Goal: Transaction & Acquisition: Purchase product/service

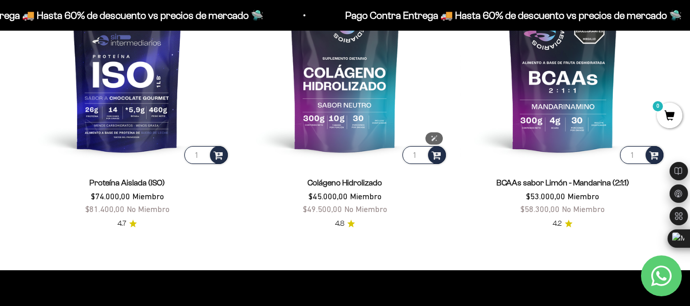
scroll to position [763, 0]
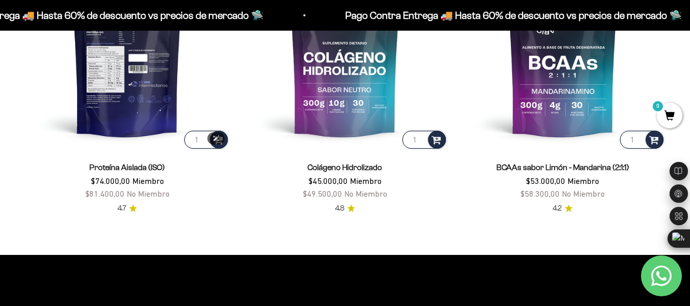
click at [141, 117] on img at bounding box center [127, 47] width 205 height 205
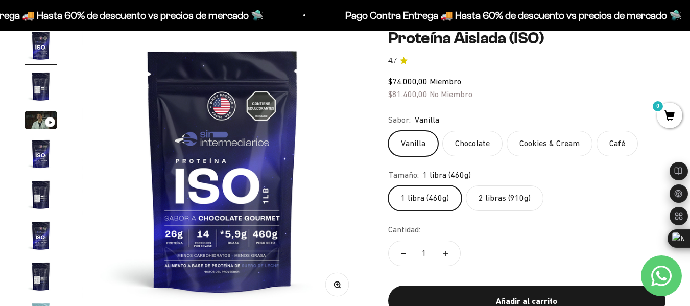
click at [529, 143] on label "Cookies & Cream" at bounding box center [549, 144] width 86 height 26
click at [388, 131] on input "Cookies & Cream" at bounding box center [387, 130] width 1 height 1
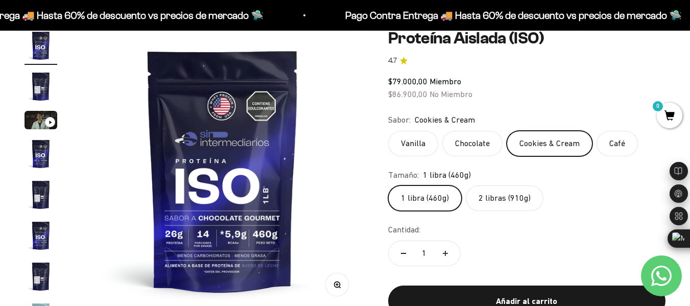
click at [493, 145] on label "Chocolate" at bounding box center [472, 144] width 60 height 26
click at [388, 131] on input "Chocolate" at bounding box center [387, 130] width 1 height 1
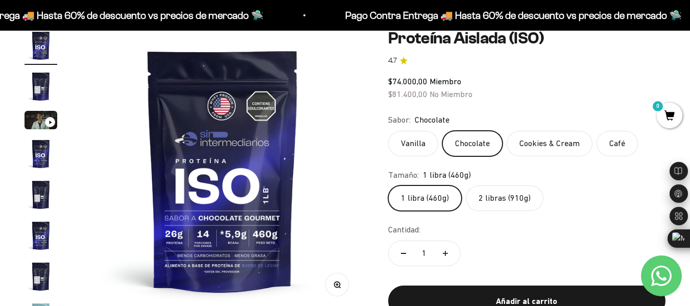
click at [414, 149] on label "Vanilla" at bounding box center [413, 144] width 50 height 26
click at [388, 131] on input "Vanilla" at bounding box center [387, 130] width 1 height 1
click at [473, 143] on label "Chocolate" at bounding box center [472, 144] width 60 height 26
click at [388, 131] on input "Chocolate" at bounding box center [387, 130] width 1 height 1
click at [521, 138] on label "Cookies & Cream" at bounding box center [549, 144] width 86 height 26
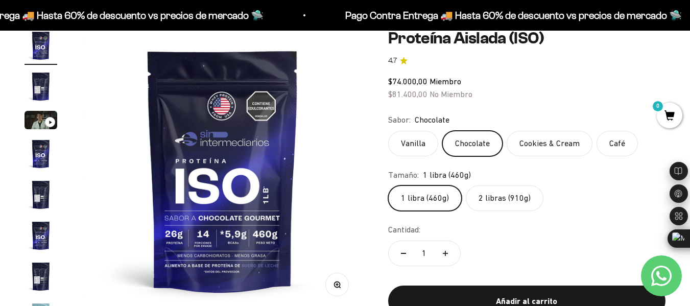
click at [388, 131] on input "Cookies & Cream" at bounding box center [387, 130] width 1 height 1
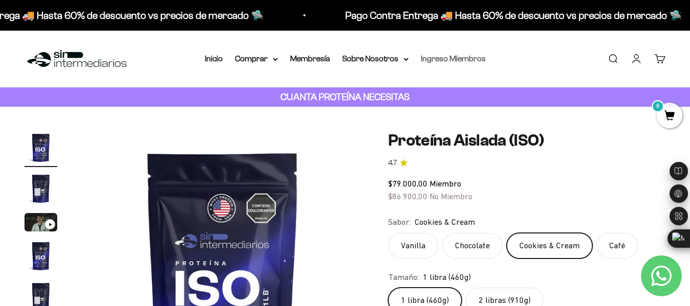
click at [444, 59] on link "Ingreso Miembros" at bounding box center [453, 58] width 65 height 9
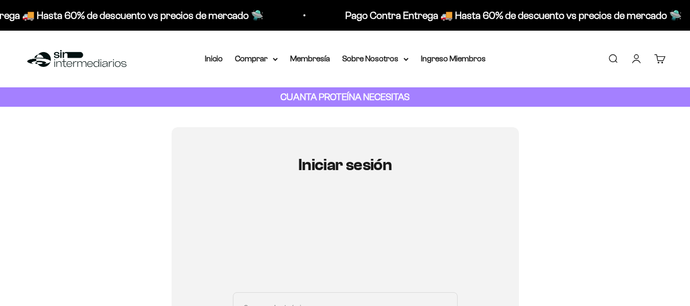
scroll to position [270, 0]
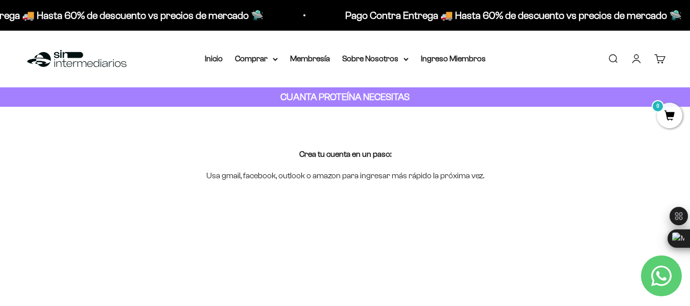
click at [366, 96] on strong "CUANTA PROTEÍNA NECESITAS" at bounding box center [344, 96] width 129 height 11
click at [273, 56] on summary "Comprar" at bounding box center [256, 58] width 43 height 13
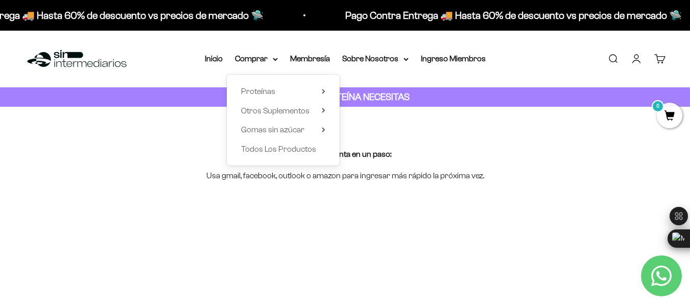
click at [289, 157] on div "Proteínas Ver Todos Whey Iso Vegan Shaker" at bounding box center [283, 120] width 113 height 91
click at [289, 150] on span "Todos Los Productos" at bounding box center [278, 148] width 75 height 9
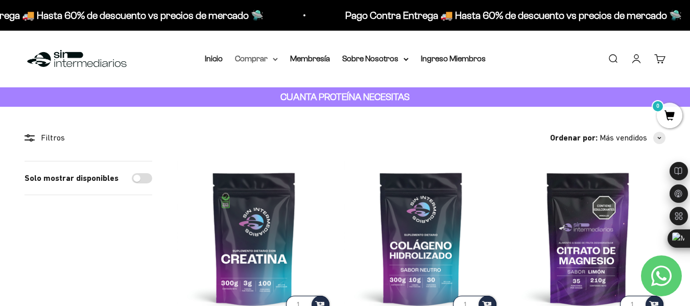
click at [262, 58] on summary "Comprar" at bounding box center [256, 58] width 43 height 13
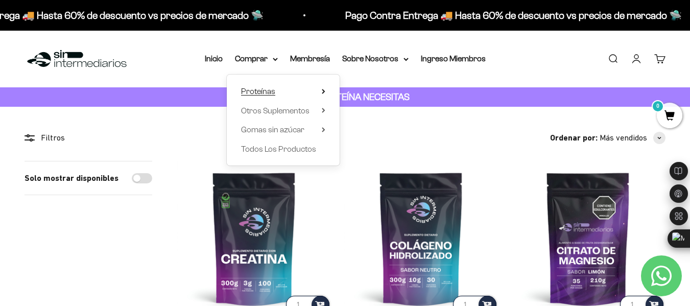
click at [263, 90] on span "Proteínas" at bounding box center [258, 91] width 34 height 9
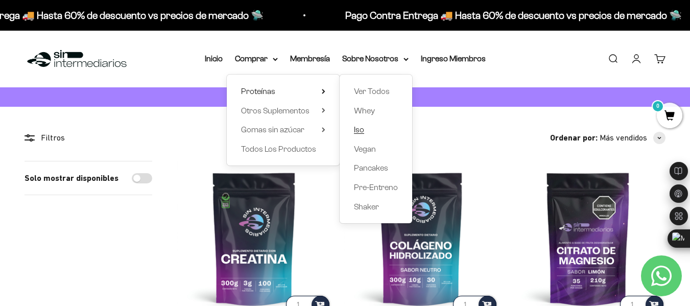
click at [370, 128] on link "Iso" at bounding box center [376, 129] width 44 height 13
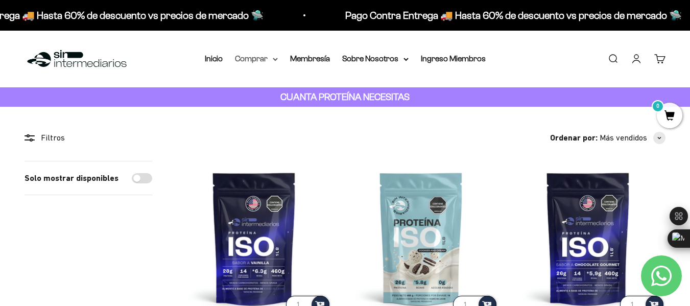
click at [267, 56] on summary "Comprar" at bounding box center [256, 58] width 43 height 13
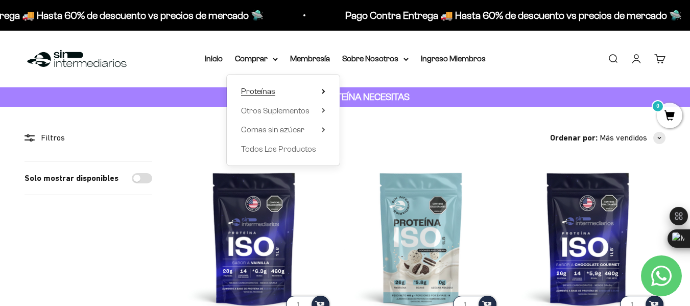
click at [273, 90] on span "Proteínas" at bounding box center [258, 91] width 34 height 9
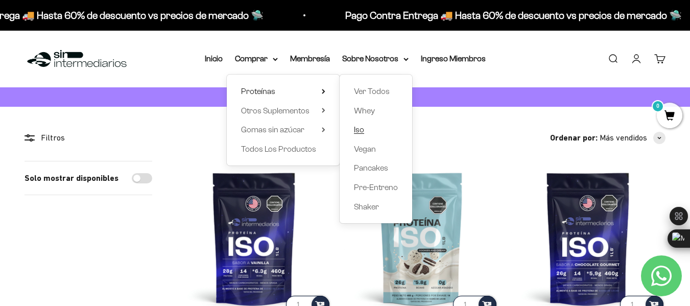
click at [374, 131] on link "Iso" at bounding box center [376, 129] width 44 height 13
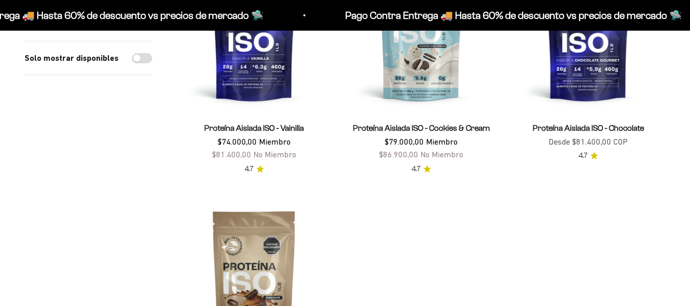
scroll to position [204, 0]
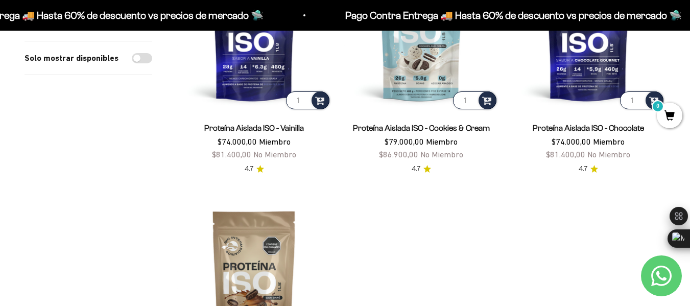
click at [4, 162] on section "Filtros Ordenar por Características Más vendidos Alfabéticamente, A-Z Alfabétic…" at bounding box center [345, 180] width 690 height 556
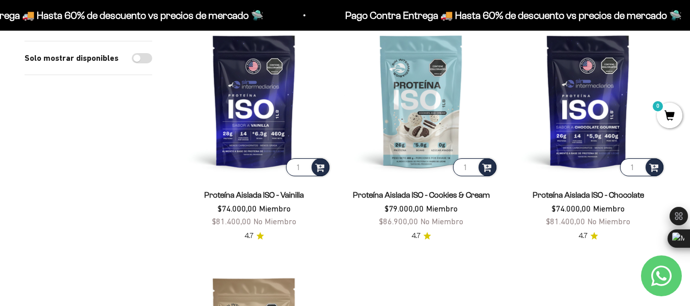
scroll to position [153, 0]
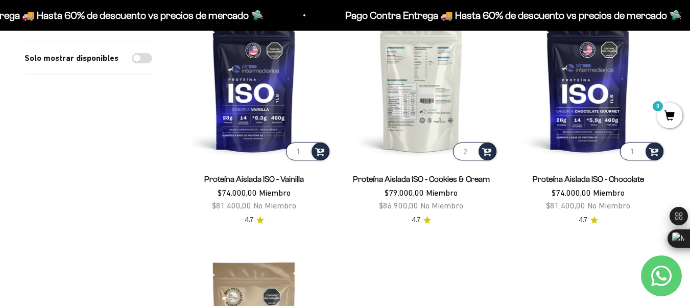
click at [470, 149] on input "2" at bounding box center [474, 151] width 43 height 18
type input "1"
click at [469, 156] on input "1" at bounding box center [474, 151] width 43 height 18
click at [469, 153] on input "1" at bounding box center [474, 151] width 43 height 18
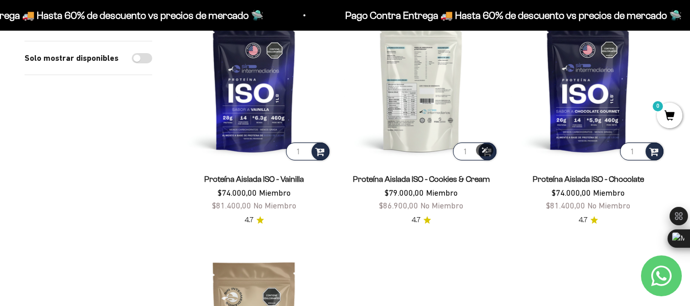
click at [472, 135] on img at bounding box center [421, 85] width 155 height 155
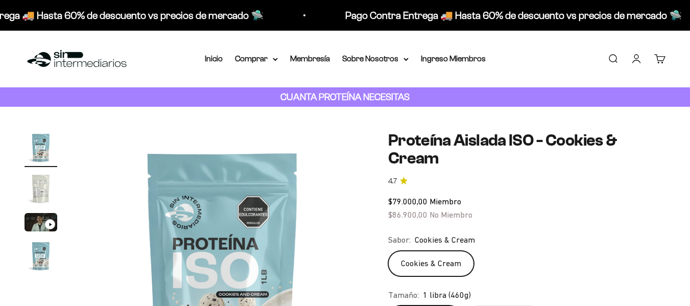
click at [41, 184] on img "Ir al artículo 2" at bounding box center [41, 188] width 33 height 33
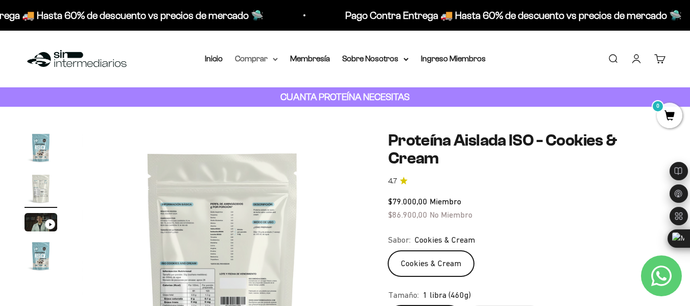
click at [246, 58] on summary "Comprar" at bounding box center [256, 58] width 43 height 13
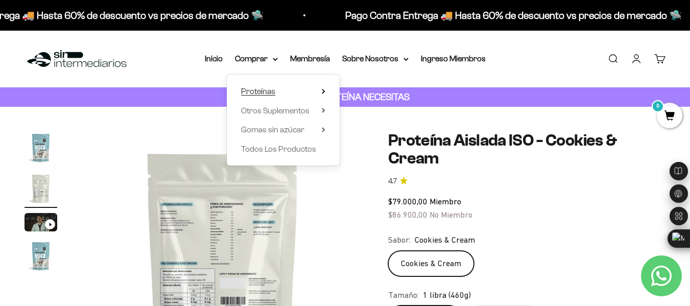
click at [265, 91] on span "Proteínas" at bounding box center [258, 91] width 34 height 9
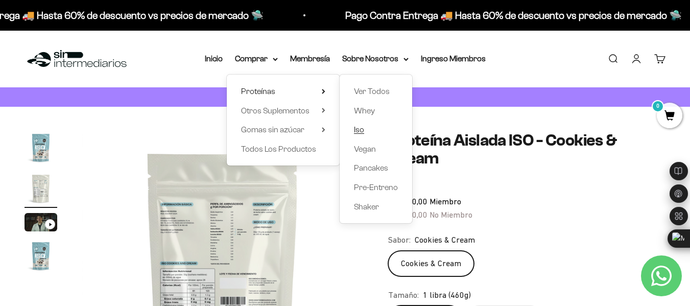
click at [376, 127] on link "Iso" at bounding box center [376, 129] width 44 height 13
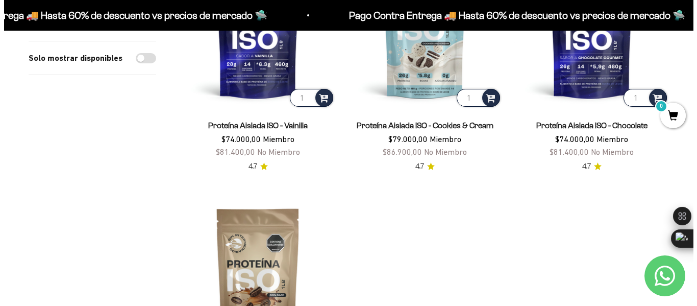
scroll to position [204, 0]
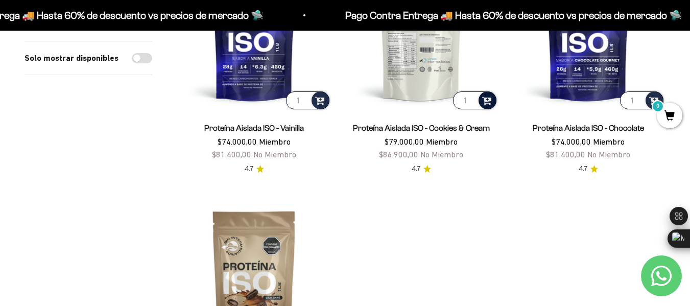
click at [491, 102] on span at bounding box center [487, 100] width 10 height 12
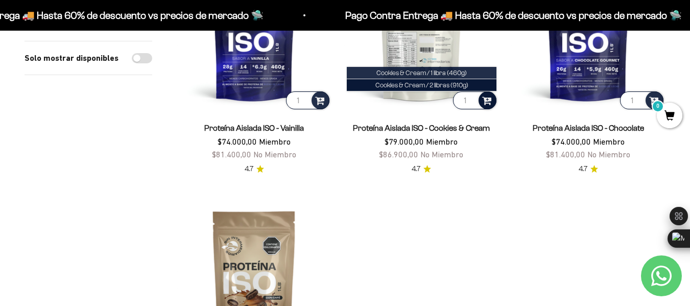
click at [464, 73] on span "Cookies & Cream / 1 libra (460g)" at bounding box center [421, 73] width 90 height 8
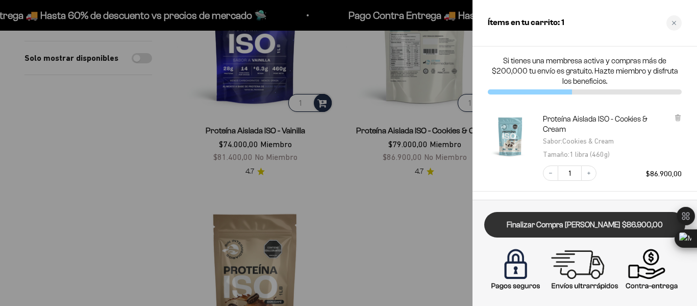
click at [570, 222] on link "Finalizar Compra Segura $86.900,00" at bounding box center [584, 225] width 201 height 26
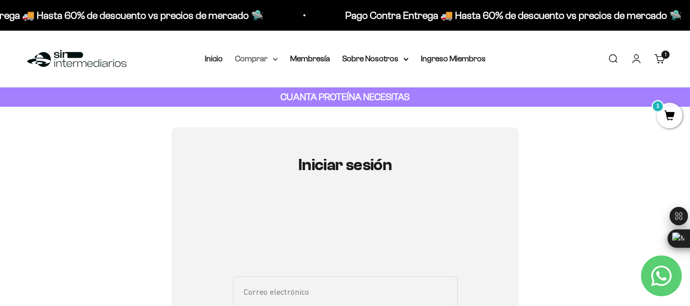
click at [253, 59] on summary "Comprar" at bounding box center [256, 58] width 43 height 13
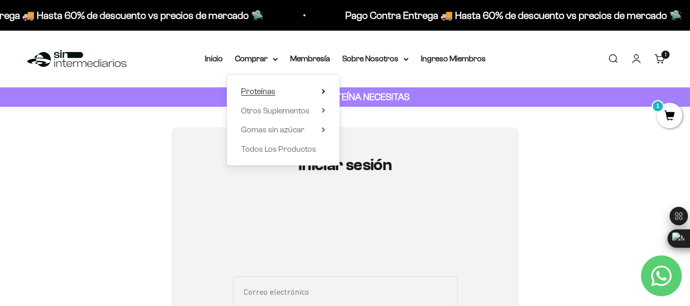
click at [260, 92] on span "Proteínas" at bounding box center [258, 91] width 34 height 9
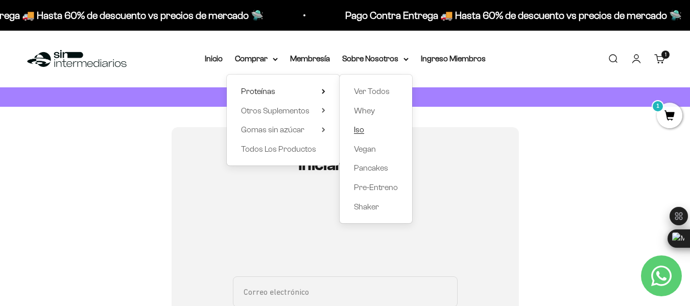
click at [358, 131] on span "Iso" at bounding box center [359, 129] width 10 height 9
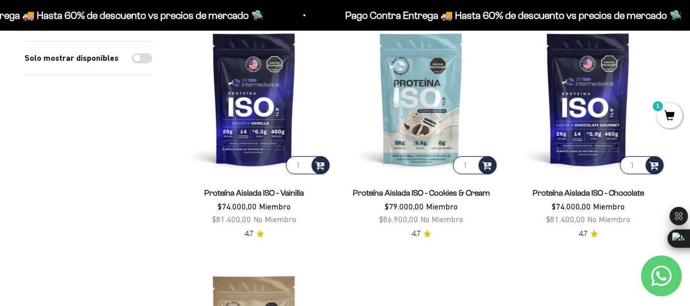
scroll to position [204, 0]
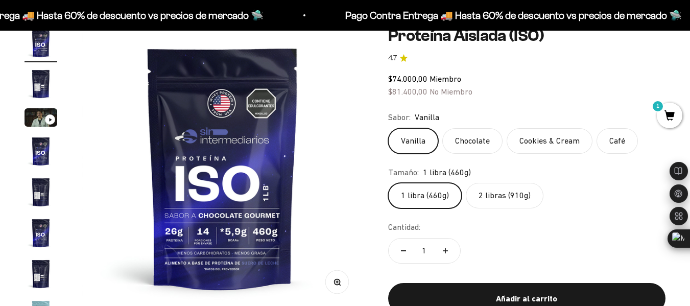
scroll to position [131, 0]
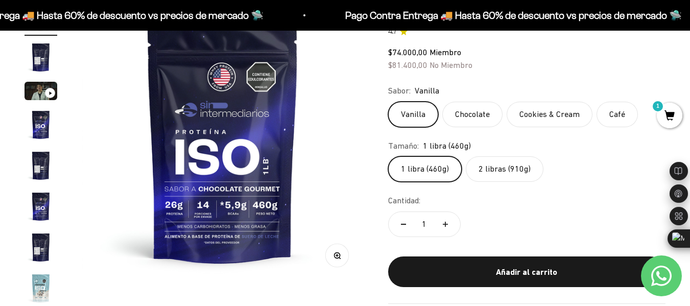
click at [477, 119] on label "Chocolate" at bounding box center [472, 115] width 60 height 26
click at [388, 102] on input "Chocolate" at bounding box center [387, 101] width 1 height 1
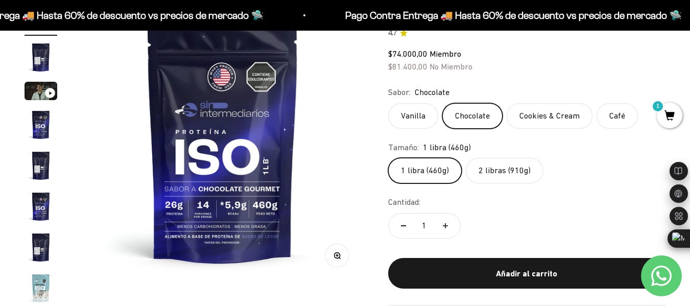
click at [511, 117] on label "Cookies & Cream" at bounding box center [549, 116] width 86 height 26
click at [388, 103] on input "Cookies & Cream" at bounding box center [387, 102] width 1 height 1
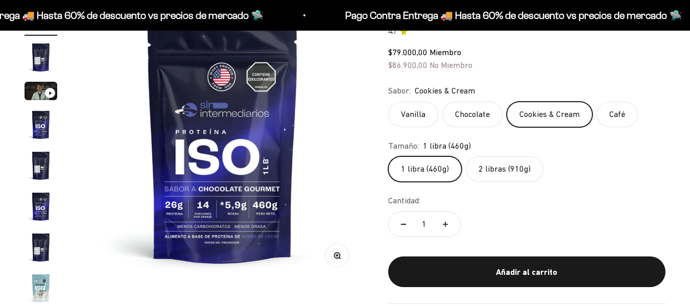
scroll to position [131, 0]
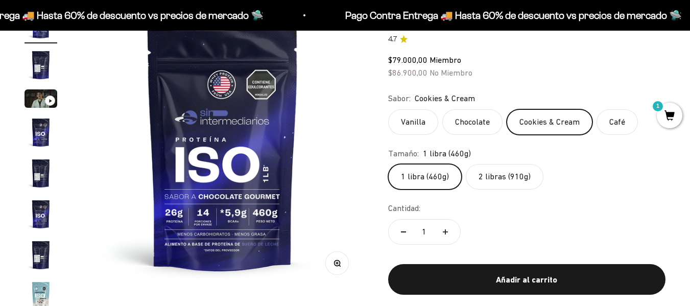
scroll to position [106, 0]
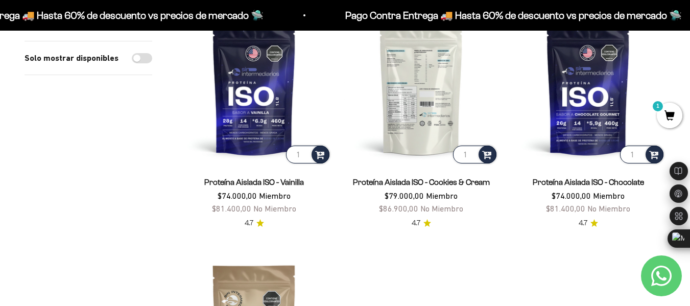
scroll to position [154, 0]
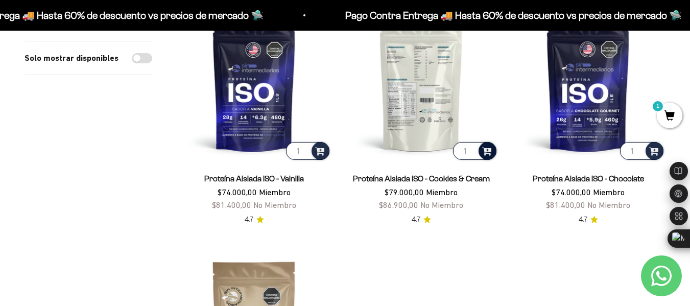
click at [490, 152] on span at bounding box center [487, 150] width 10 height 12
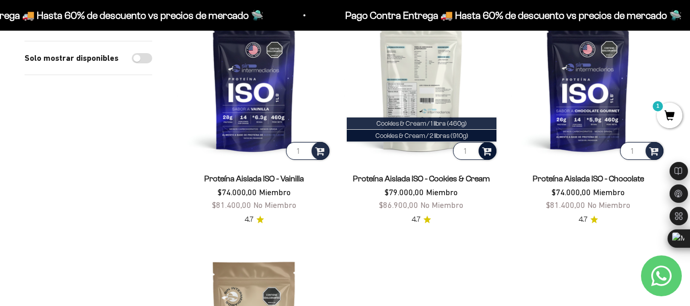
click at [469, 121] on li "Cookies & Cream / 1 libra (460g)" at bounding box center [422, 123] width 150 height 12
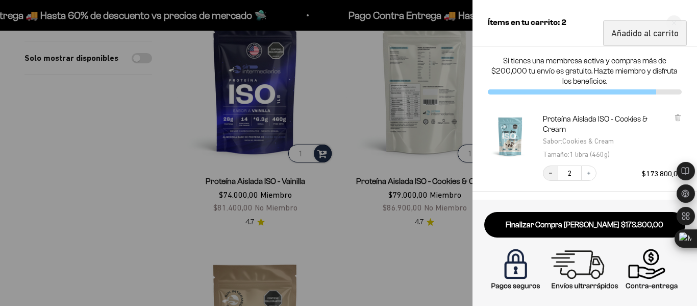
click at [548, 169] on button "Decrease quantity" at bounding box center [550, 172] width 15 height 15
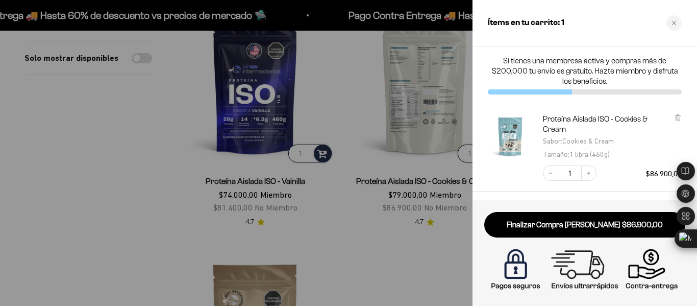
click at [364, 165] on div at bounding box center [348, 153] width 697 height 306
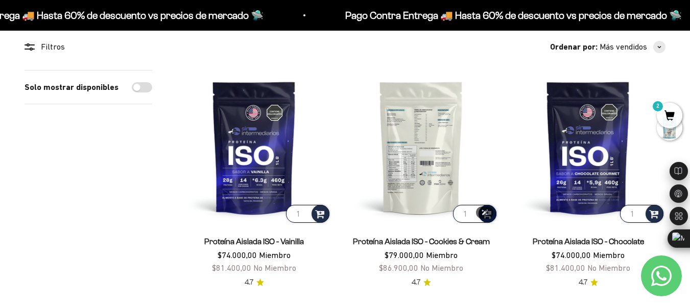
scroll to position [0, 0]
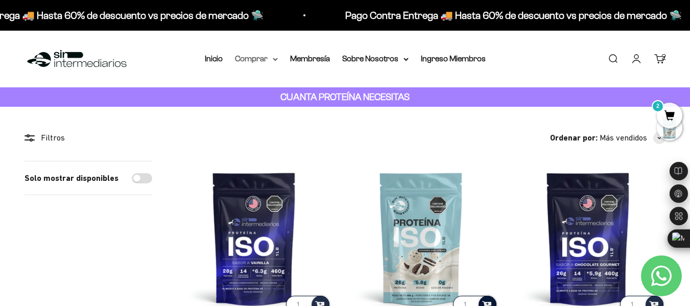
click at [269, 62] on summary "Comprar" at bounding box center [256, 58] width 43 height 13
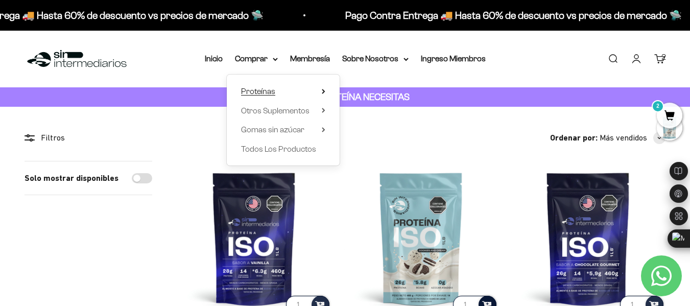
click at [284, 89] on summary "Proteínas" at bounding box center [283, 91] width 84 height 13
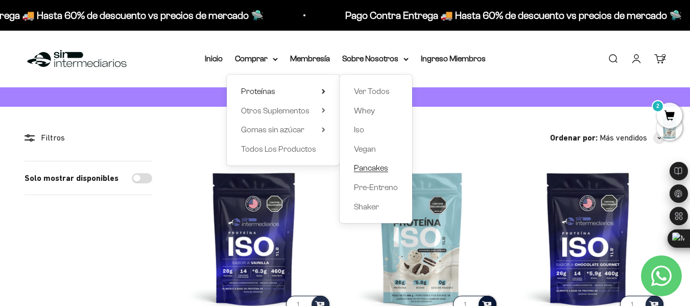
click at [373, 161] on span "Pancakes" at bounding box center [371, 167] width 34 height 13
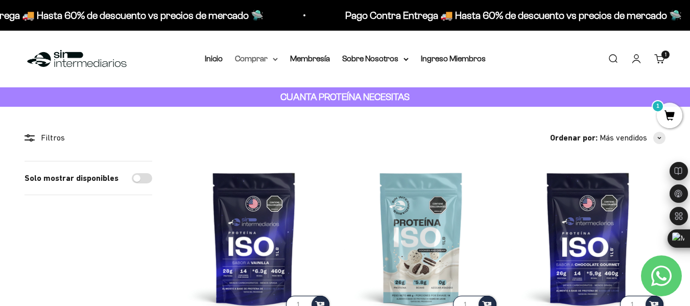
click at [264, 57] on summary "Comprar" at bounding box center [256, 58] width 43 height 13
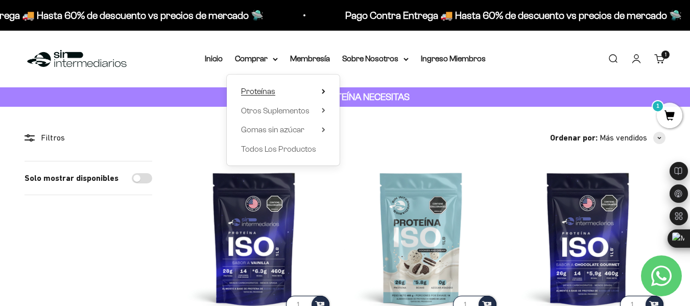
click at [285, 88] on summary "Proteínas" at bounding box center [283, 91] width 84 height 13
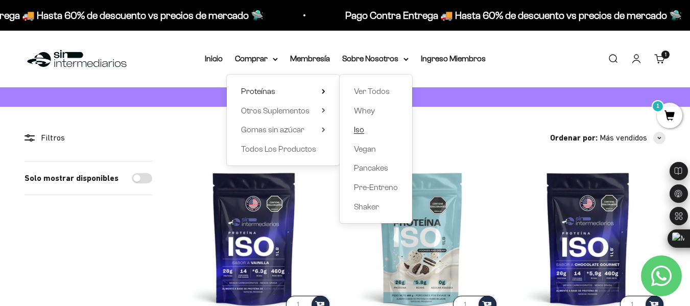
click at [371, 129] on link "Iso" at bounding box center [376, 129] width 44 height 13
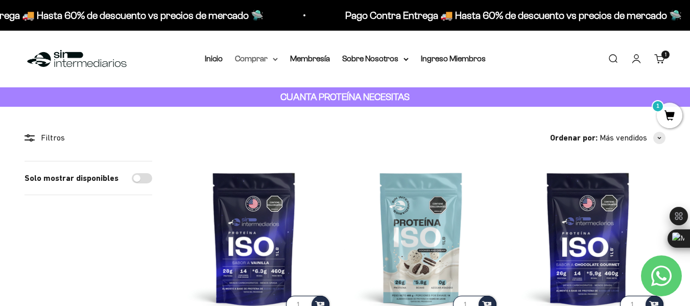
click at [243, 62] on summary "Comprar" at bounding box center [256, 58] width 43 height 13
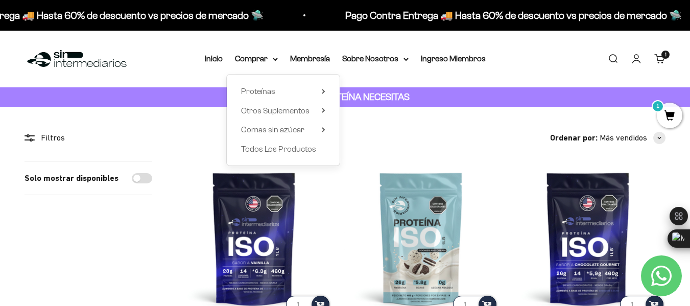
click at [249, 99] on div "Proteínas Ver Todos Whey Iso Vegan Shaker" at bounding box center [283, 120] width 113 height 91
click at [259, 91] on span "Proteínas" at bounding box center [258, 91] width 34 height 9
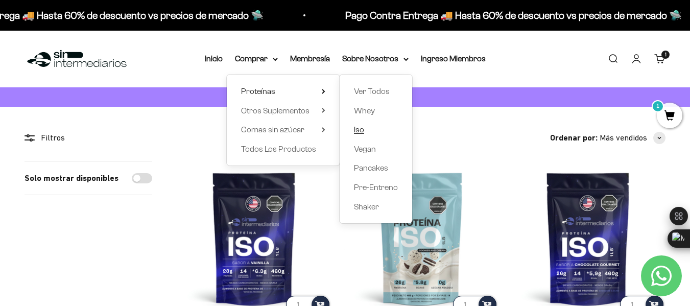
click at [365, 134] on link "Iso" at bounding box center [376, 129] width 44 height 13
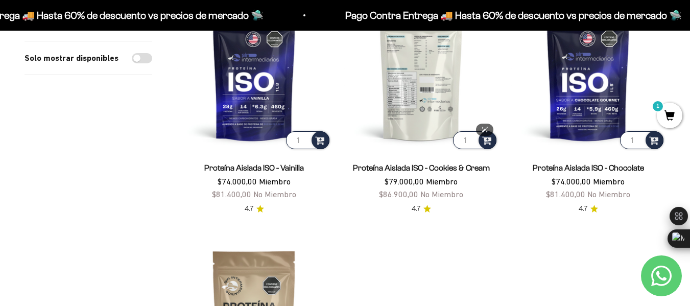
scroll to position [175, 0]
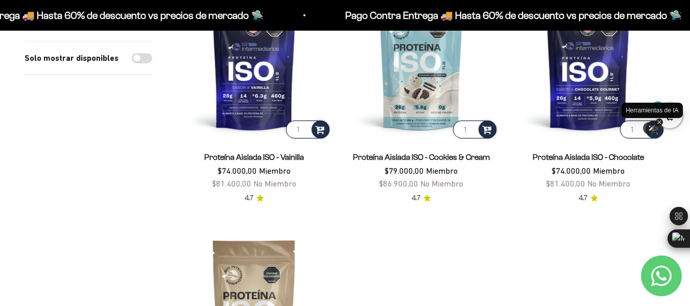
click at [648, 127] on icon at bounding box center [651, 128] width 7 height 7
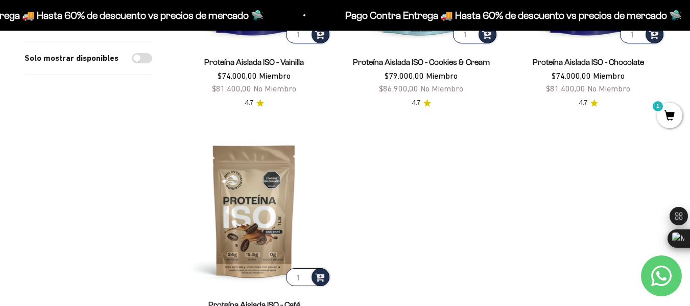
scroll to position [271, 0]
click at [658, 32] on span at bounding box center [654, 34] width 10 height 12
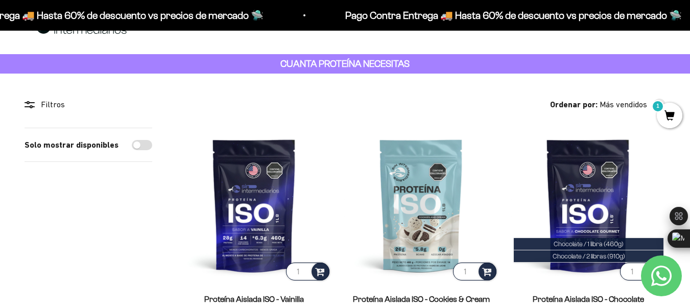
scroll to position [0, 0]
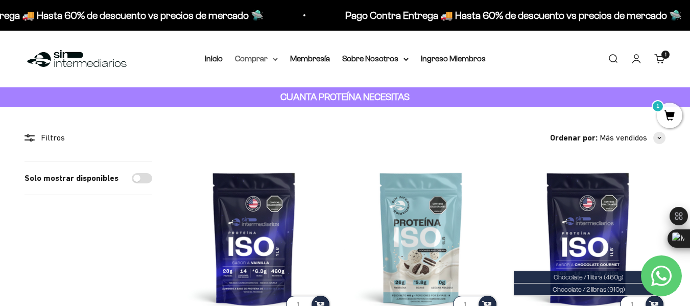
click at [246, 58] on summary "Comprar" at bounding box center [256, 58] width 43 height 13
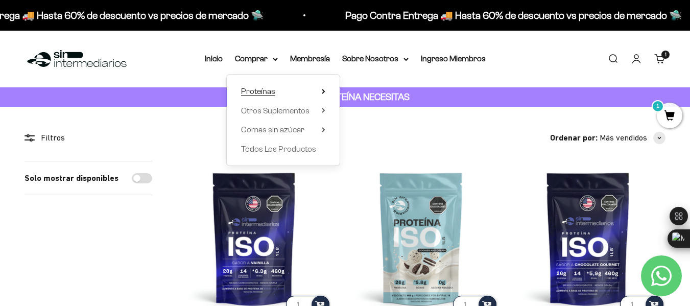
click at [301, 96] on summary "Proteínas" at bounding box center [283, 91] width 84 height 13
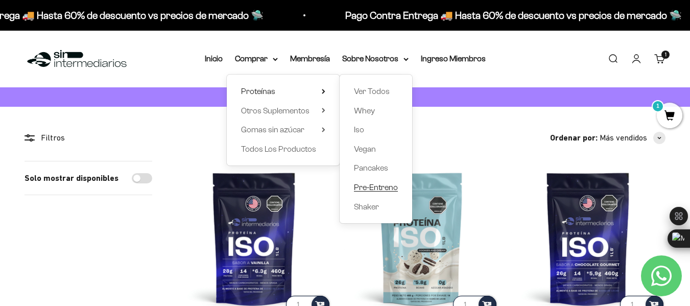
click at [385, 183] on span "Pre-Entreno" at bounding box center [376, 187] width 44 height 9
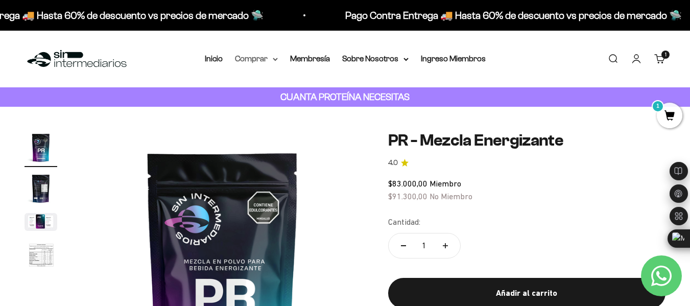
click at [246, 57] on summary "Comprar" at bounding box center [256, 58] width 43 height 13
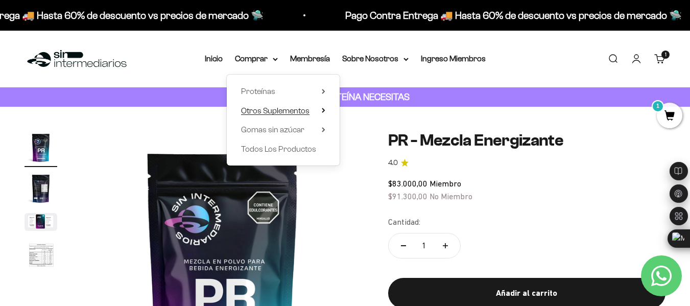
click at [285, 111] on span "Otros Suplementos" at bounding box center [275, 110] width 68 height 9
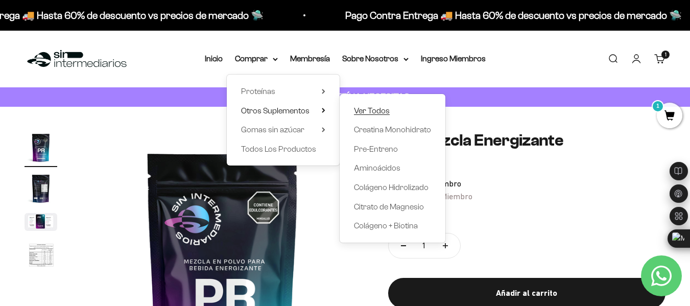
click at [365, 109] on span "Ver Todos" at bounding box center [372, 110] width 36 height 9
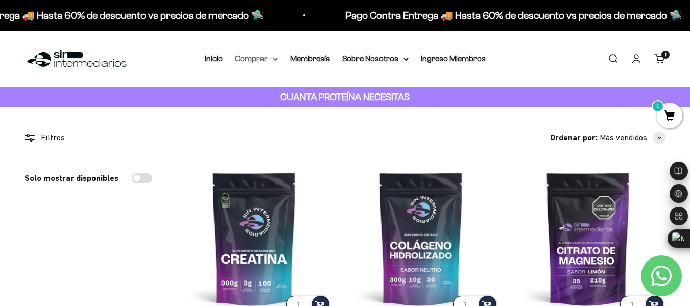
click at [270, 60] on summary "Comprar" at bounding box center [256, 58] width 43 height 13
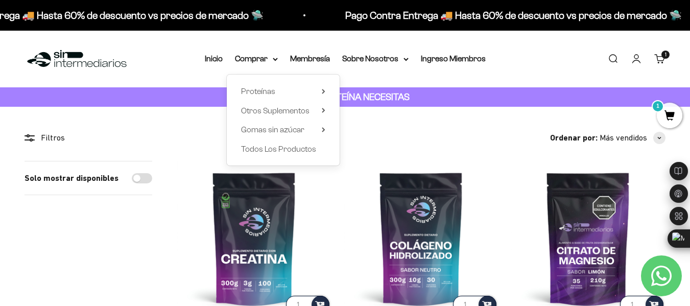
click at [404, 93] on strong "CUANTA PROTEÍNA NECESITAS" at bounding box center [344, 96] width 129 height 11
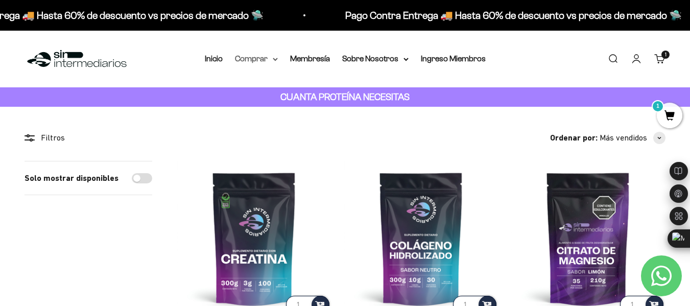
click at [274, 59] on icon at bounding box center [275, 60] width 5 height 4
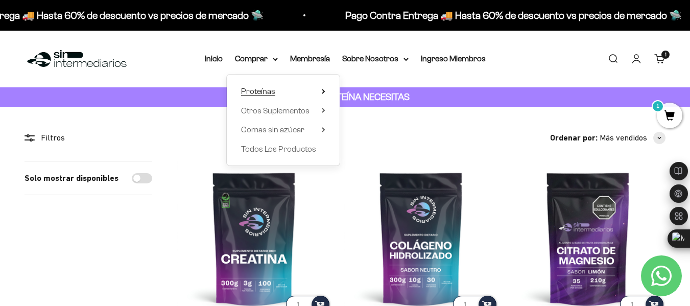
click at [299, 85] on summary "Proteínas" at bounding box center [283, 91] width 84 height 13
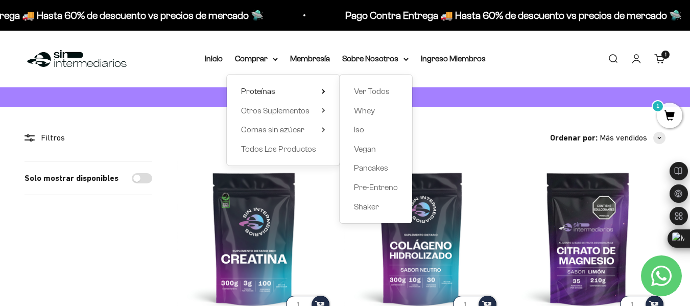
click at [353, 129] on div "Ver Todos Whey Iso Vegan Pancakes Pre-Entreno Shaker" at bounding box center [375, 149] width 72 height 149
click at [357, 130] on span "Iso" at bounding box center [359, 129] width 10 height 9
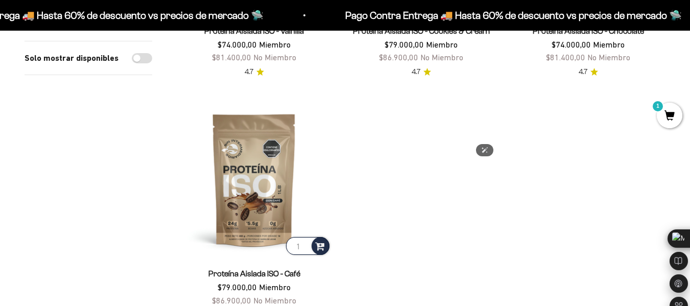
scroll to position [153, 0]
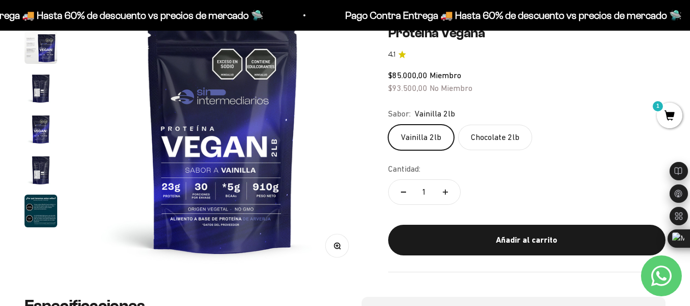
scroll to position [153, 0]
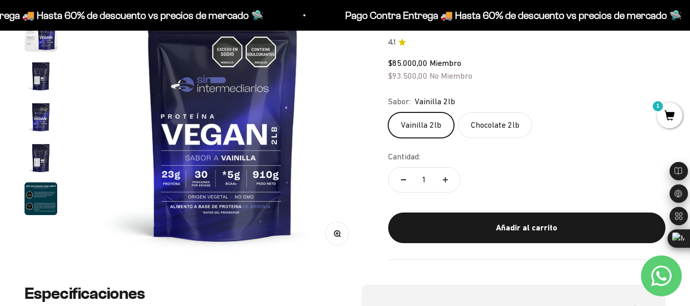
click at [490, 133] on label "Chocolate 2lb" at bounding box center [495, 125] width 74 height 26
click at [388, 112] on input "Chocolate 2lb" at bounding box center [387, 112] width 1 height 1
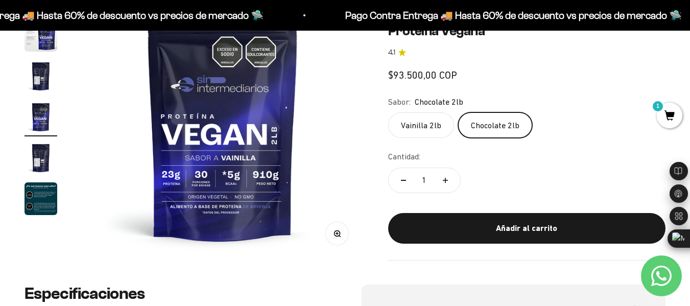
scroll to position [0, 864]
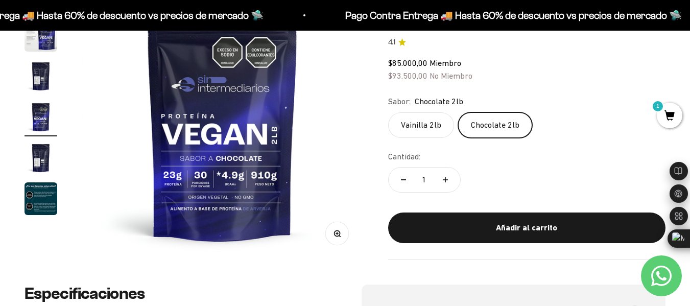
click at [399, 133] on label "Vainilla 2lb" at bounding box center [421, 125] width 66 height 26
click at [388, 112] on input "Vainilla 2lb" at bounding box center [387, 112] width 1 height 1
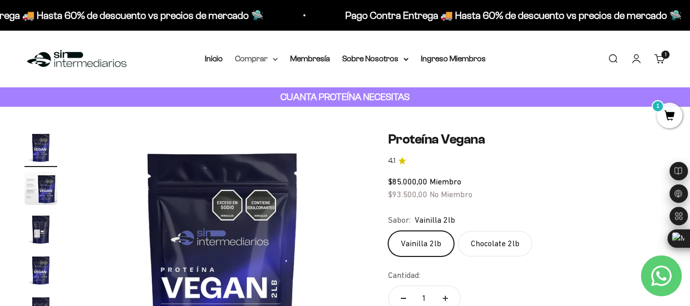
click at [253, 58] on summary "Comprar" at bounding box center [256, 58] width 43 height 13
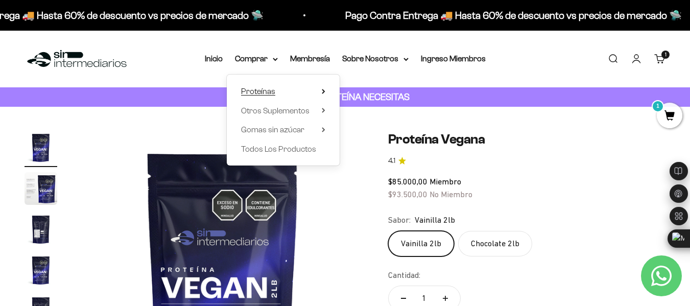
click at [259, 85] on span "Proteínas" at bounding box center [258, 91] width 34 height 13
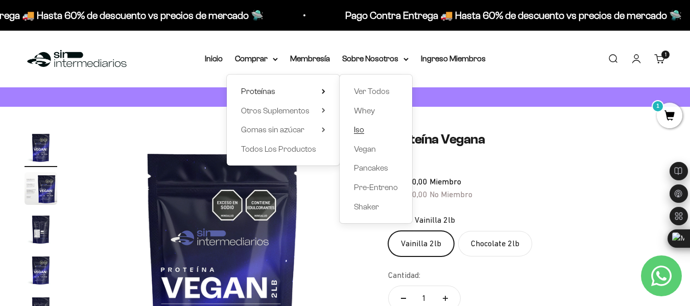
click at [366, 129] on link "Iso" at bounding box center [376, 129] width 44 height 13
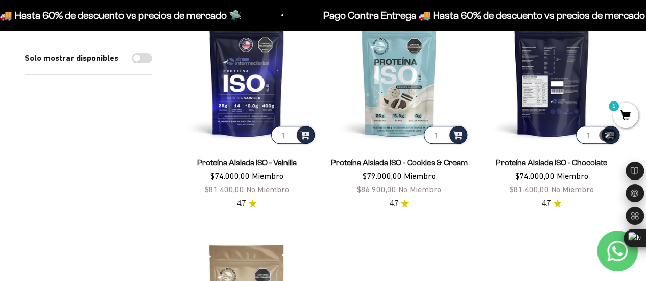
scroll to position [153, 0]
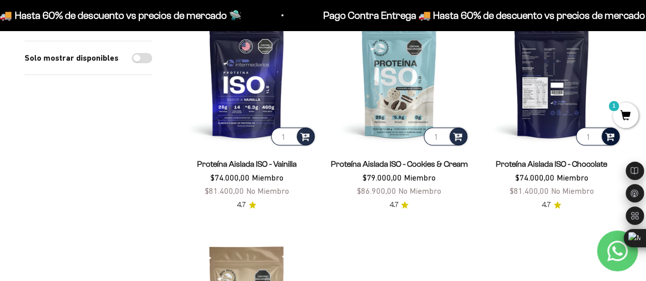
click at [616, 138] on div at bounding box center [610, 137] width 18 height 18
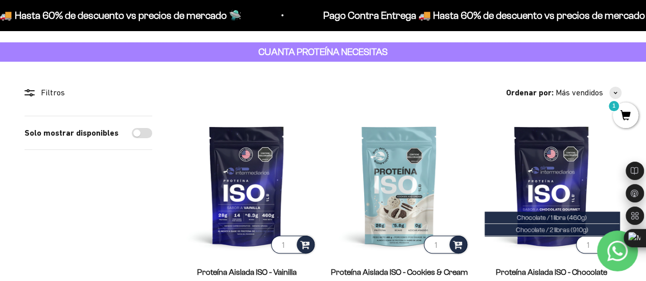
scroll to position [0, 0]
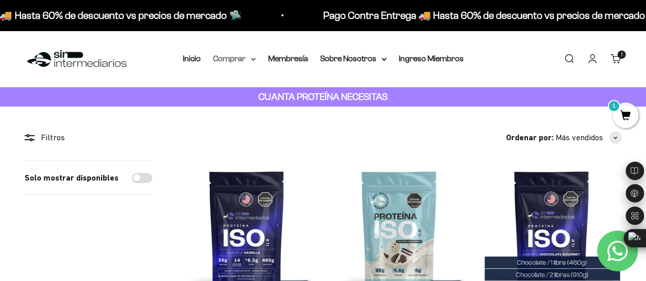
click at [232, 53] on summary "Comprar" at bounding box center [234, 58] width 43 height 13
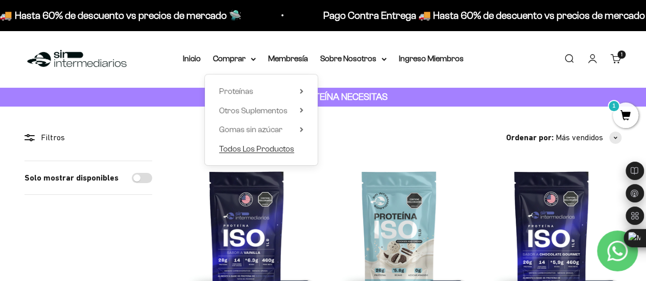
click at [250, 144] on span "Todos Los Productos" at bounding box center [256, 148] width 75 height 9
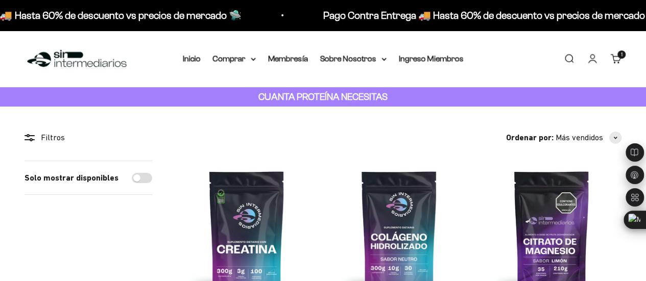
click at [621, 53] on span "1" at bounding box center [622, 54] width 2 height 5
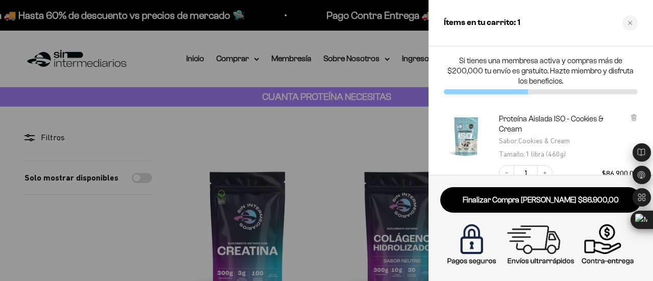
click at [638, 119] on div "Proteína Aislada ISO - Cookies & Cream Sabor : Cookies & Cream Tamaño : 1 libra…" at bounding box center [541, 148] width 225 height 88
click at [636, 116] on icon at bounding box center [634, 117] width 4 height 5
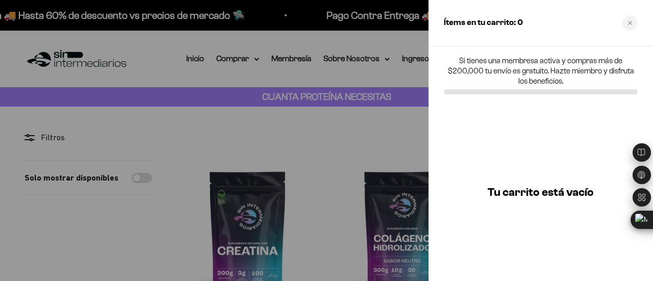
click at [313, 122] on div at bounding box center [326, 140] width 653 height 281
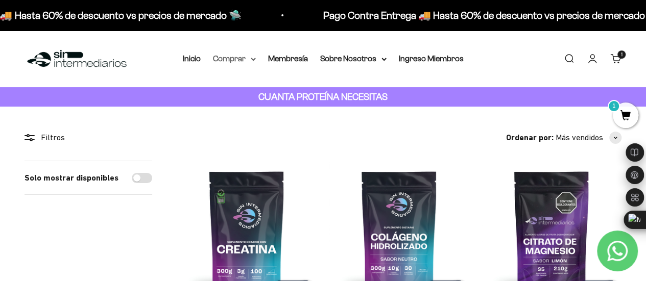
click at [244, 59] on summary "Comprar" at bounding box center [234, 58] width 43 height 13
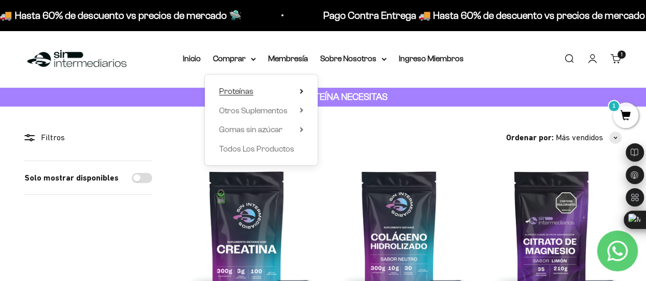
click at [247, 93] on span "Proteínas" at bounding box center [236, 91] width 34 height 9
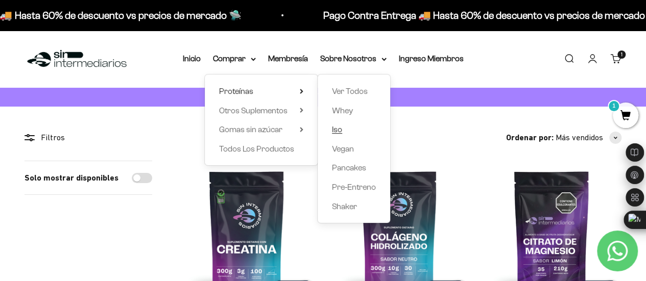
click at [351, 131] on link "Iso" at bounding box center [354, 129] width 44 height 13
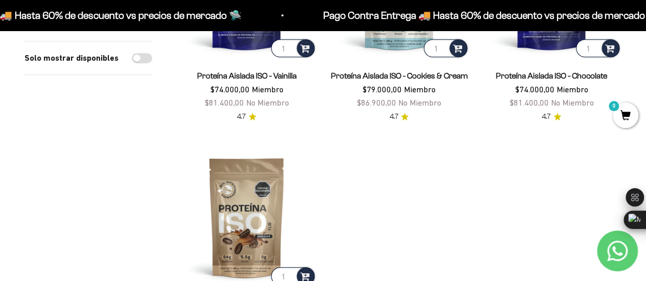
scroll to position [204, 0]
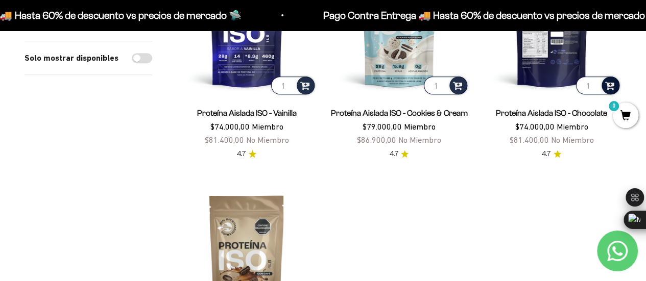
click at [618, 77] on div at bounding box center [610, 86] width 18 height 18
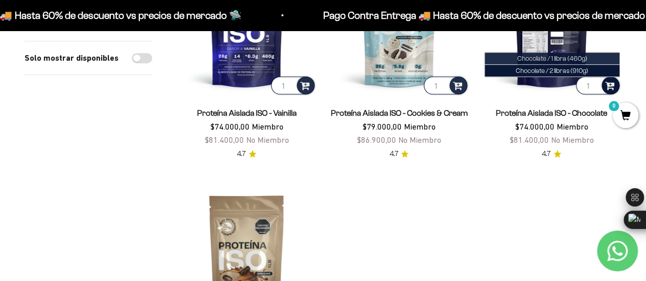
click at [575, 60] on span "Chocolate / 1 libra (460g)" at bounding box center [552, 59] width 70 height 8
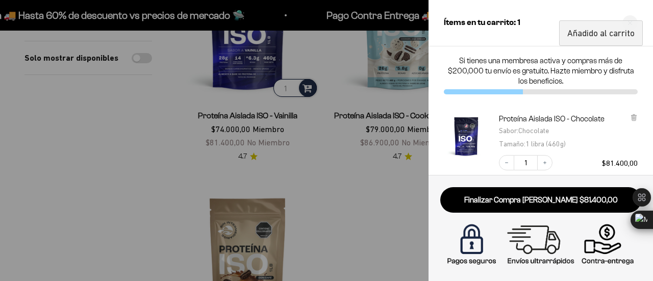
click at [334, 186] on div at bounding box center [326, 140] width 653 height 281
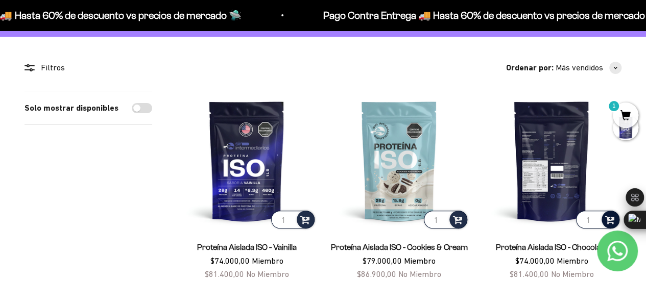
scroll to position [0, 0]
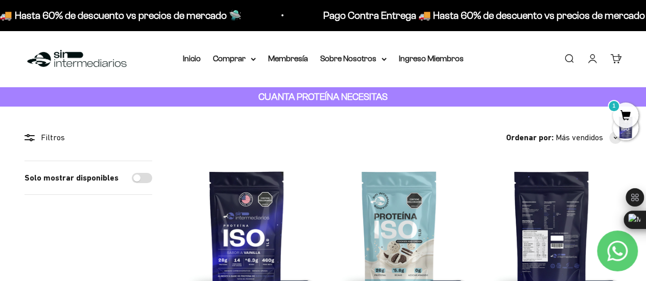
click at [182, 56] on div "Menú Buscar Inicio Comprar Proteínas Ver Todos Whey Iso Vegan Pancakes Pre-Entr…" at bounding box center [323, 59] width 646 height 57
click at [188, 59] on link "Inicio" at bounding box center [192, 58] width 18 height 9
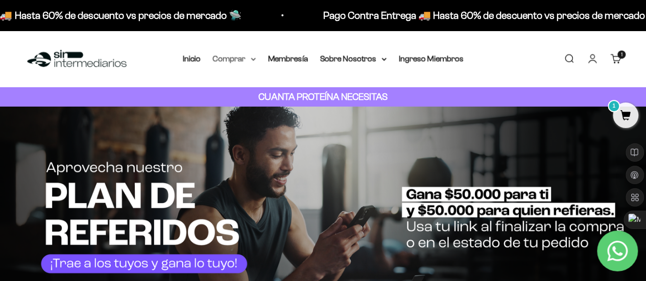
click at [248, 61] on summary "Comprar" at bounding box center [234, 58] width 43 height 13
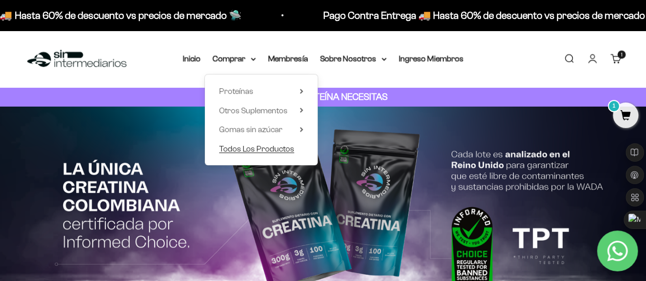
click at [251, 152] on span "Todos Los Productos" at bounding box center [256, 148] width 75 height 9
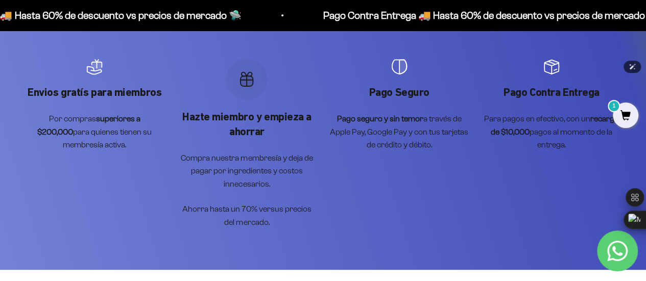
scroll to position [2348, 0]
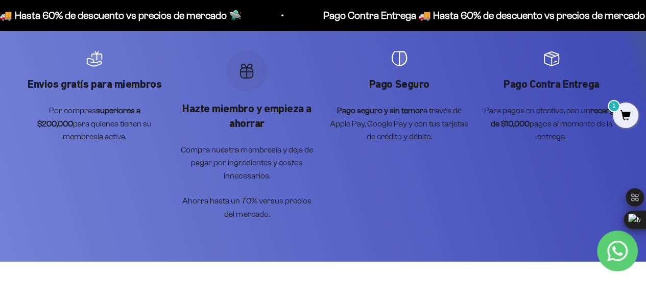
click at [618, 118] on span "1" at bounding box center [626, 116] width 26 height 26
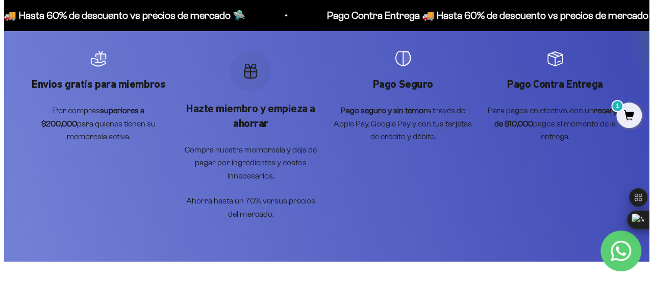
scroll to position [2373, 0]
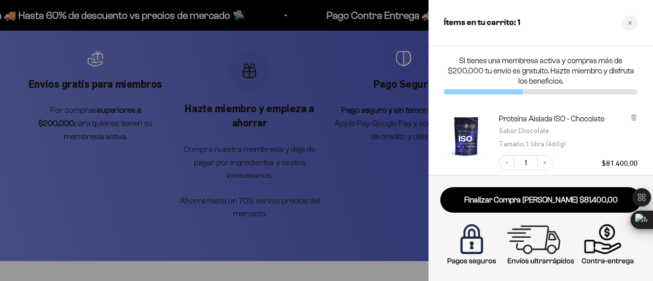
click at [311, 137] on div at bounding box center [326, 140] width 653 height 281
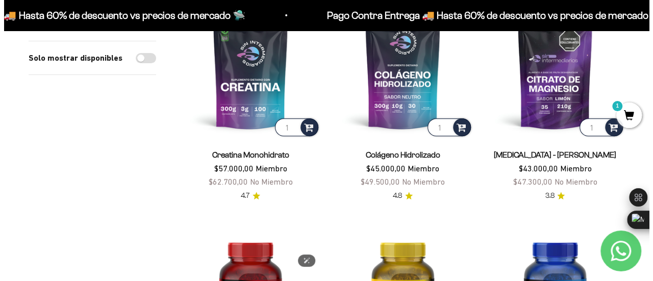
scroll to position [51, 0]
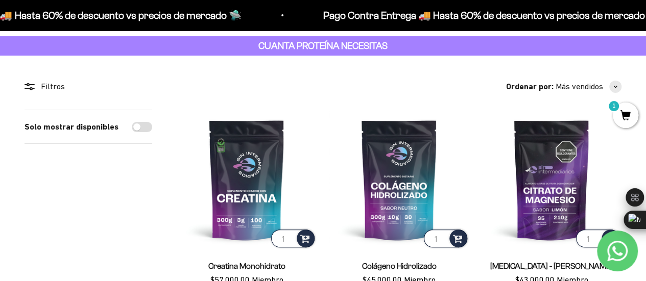
click at [623, 122] on span "1" at bounding box center [626, 116] width 26 height 26
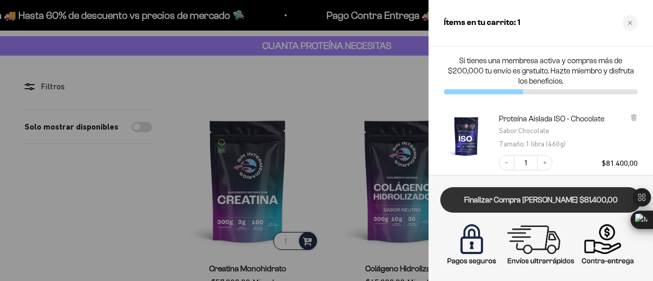
click at [565, 204] on link "Finalizar Compra [PERSON_NAME] $81.400,00" at bounding box center [541, 200] width 201 height 26
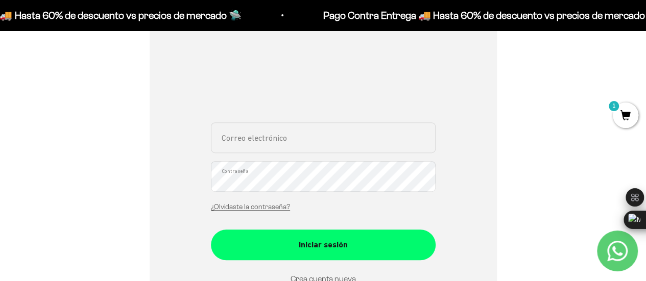
scroll to position [204, 0]
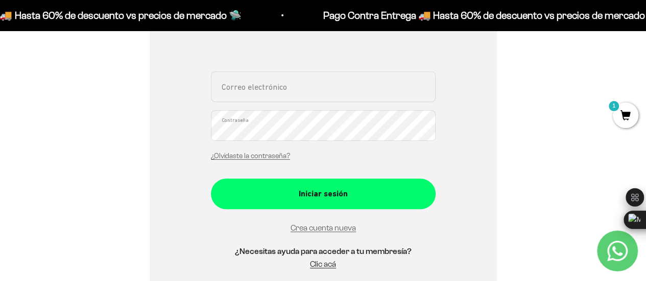
click at [294, 86] on input "Correo electrónico" at bounding box center [323, 86] width 225 height 31
type input "[DOMAIN_NAME][EMAIL_ADDRESS][DOMAIN_NAME]"
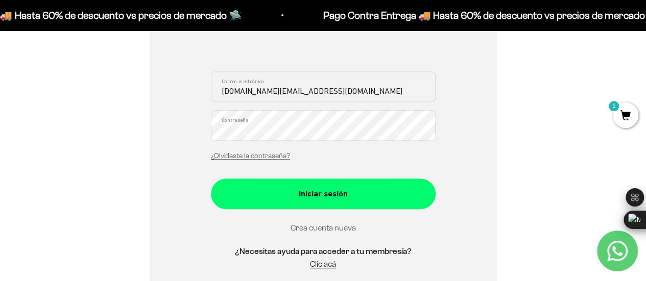
click at [320, 228] on link "Crea cuenta nueva" at bounding box center [322, 228] width 65 height 9
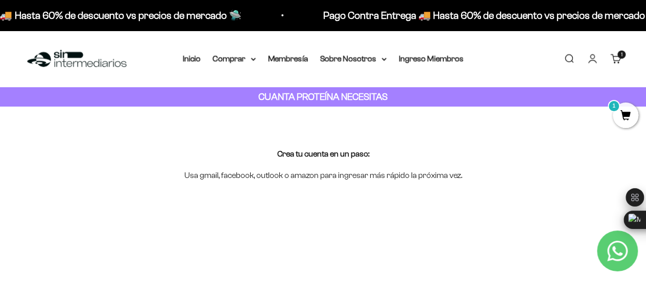
click at [631, 54] on div "Menú Buscar Inicio Comprar Proteínas Ver Todos Whey Iso Vegan Pancakes Pre-Entr…" at bounding box center [323, 59] width 646 height 57
click at [619, 57] on cart-count "1 artículo 1" at bounding box center [621, 55] width 8 height 8
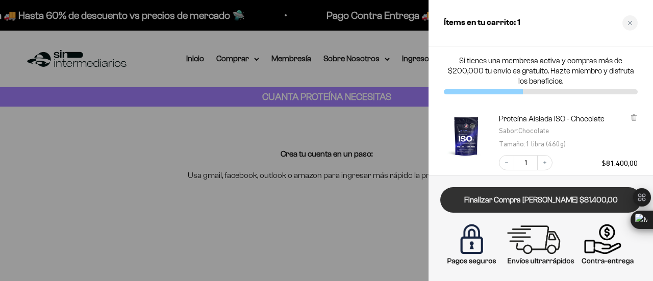
click at [519, 206] on link "Finalizar Compra [PERSON_NAME] $81.400,00" at bounding box center [541, 200] width 201 height 26
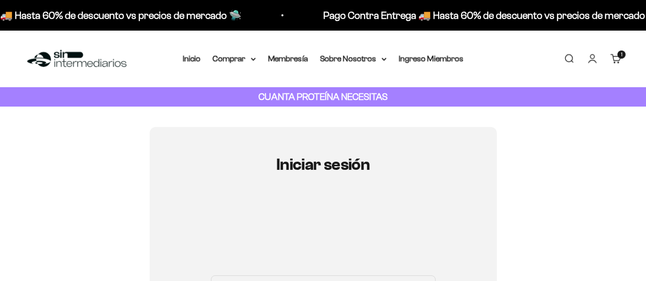
scroll to position [153, 0]
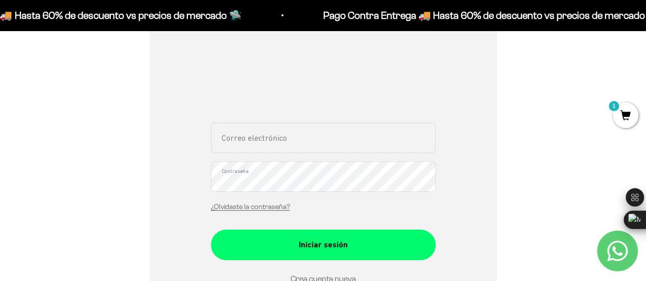
click at [337, 140] on input "Correo electrónico" at bounding box center [323, 138] width 225 height 31
type input "[DOMAIN_NAME][EMAIL_ADDRESS][DOMAIN_NAME]"
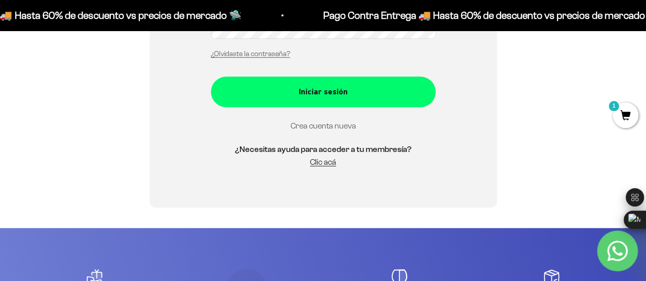
click at [329, 123] on link "Crea cuenta nueva" at bounding box center [322, 126] width 65 height 9
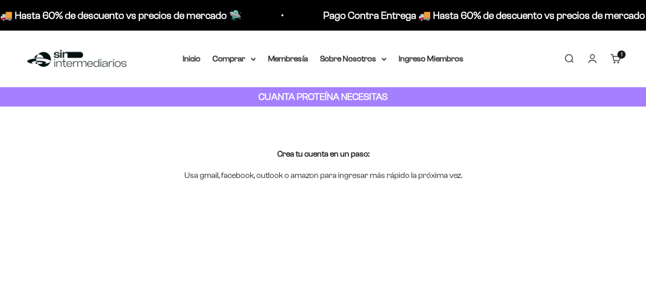
scroll to position [204, 0]
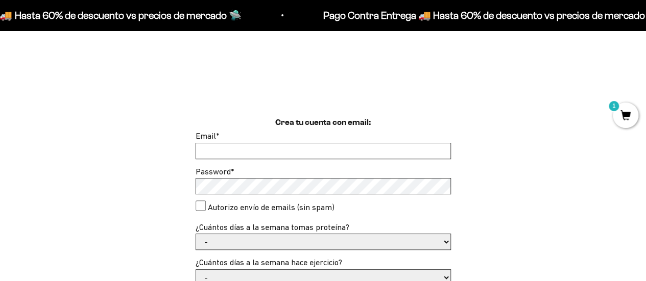
click at [322, 152] on input "Email *" at bounding box center [323, 150] width 254 height 15
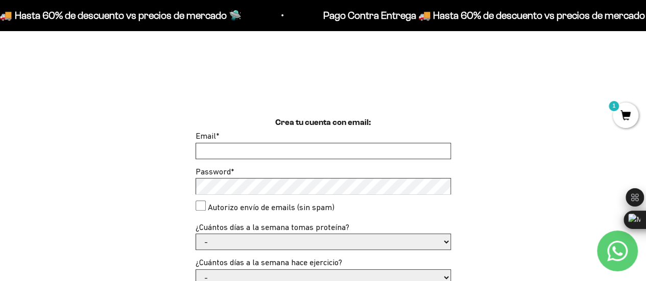
type input "shallom.dev@gmail.com"
click at [204, 210] on consent"] "Autorizo envío de emails (sin spam)" at bounding box center [201, 206] width 10 height 10
checkbox consent"] "true"
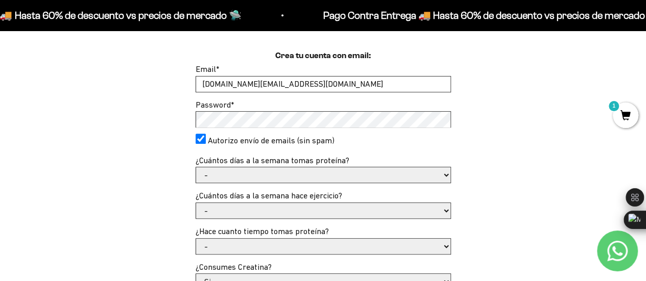
scroll to position [306, 0]
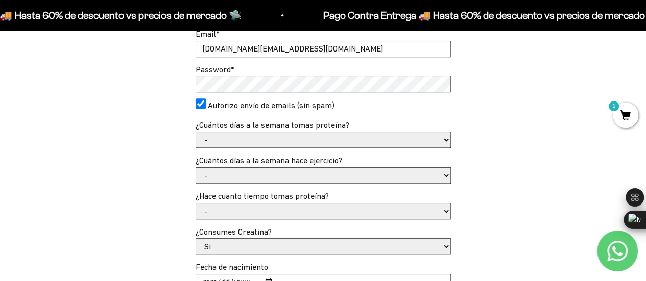
click at [305, 75] on div "Password *" at bounding box center [323, 78] width 255 height 30
click at [305, 138] on select "- 1 o 2 3 a 5 6 o 7" at bounding box center [323, 139] width 254 height 15
select select "1 o 2"
click at [196, 132] on select "- 1 o 2 3 a 5 6 o 7" at bounding box center [323, 139] width 254 height 15
click at [298, 170] on select "- No hago 1 a 2 días 3 a 5 días 6 o 7 días" at bounding box center [323, 175] width 254 height 15
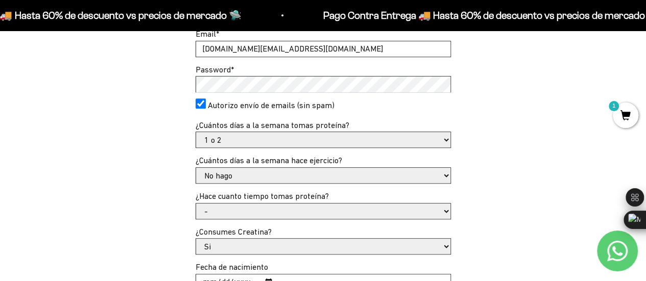
click at [196, 168] on select "- No hago 1 a 2 días 3 a 5 días 6 o 7 días" at bounding box center [323, 175] width 254 height 15
click at [292, 171] on select "- No hago 1 a 2 días 3 a 5 días 6 o 7 días" at bounding box center [323, 175] width 254 height 15
select select "3 a 5 días"
click at [196, 168] on select "- No hago 1 a 2 días 3 a 5 días 6 o 7 días" at bounding box center [323, 175] width 254 height 15
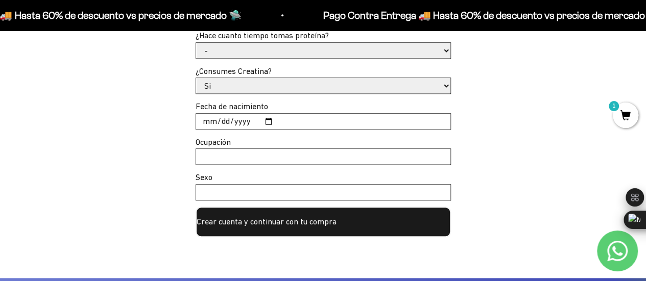
scroll to position [408, 0]
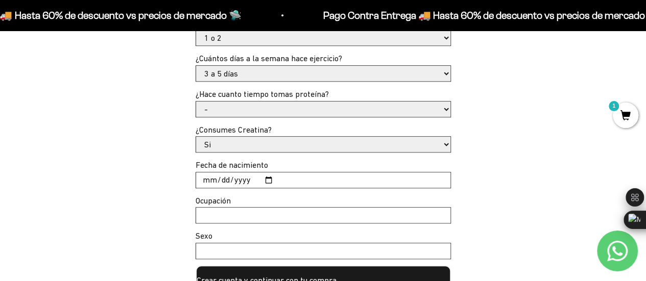
click at [287, 112] on select "- Apenas estoy empezando Menos de 6 meses Más de 6 meses Hace más de un año" at bounding box center [323, 109] width 254 height 15
select select "Apenas estoy empezando"
click at [196, 102] on select "- Apenas estoy empezando Menos de 6 meses Más de 6 meses Hace más de un año" at bounding box center [323, 109] width 254 height 15
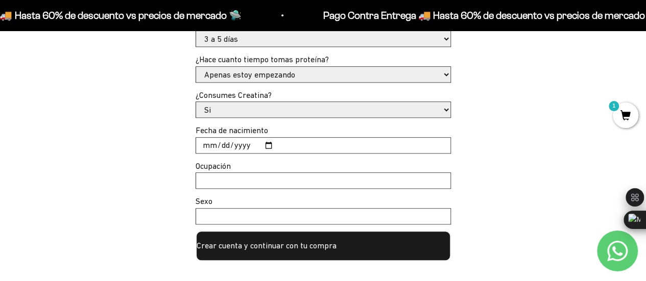
scroll to position [459, 0]
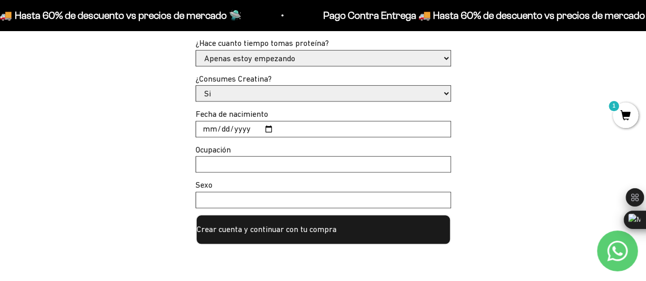
click at [288, 88] on select "Si No" at bounding box center [323, 93] width 254 height 15
select select "No"
click at [196, 86] on select "Si No" at bounding box center [323, 93] width 254 height 15
click at [288, 126] on input "Fecha de nacimiento" at bounding box center [323, 129] width 254 height 15
click at [261, 126] on input "Fecha de nacimiento" at bounding box center [323, 129] width 254 height 15
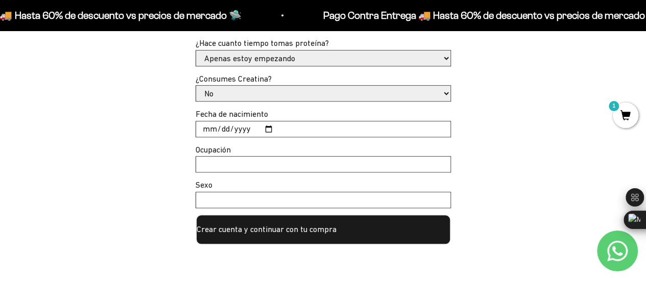
type input "2025-12-14"
click at [279, 168] on input "Ocupación" at bounding box center [323, 164] width 254 height 15
type input "s"
type input "S"
click at [276, 204] on input "Sexo" at bounding box center [323, 199] width 254 height 15
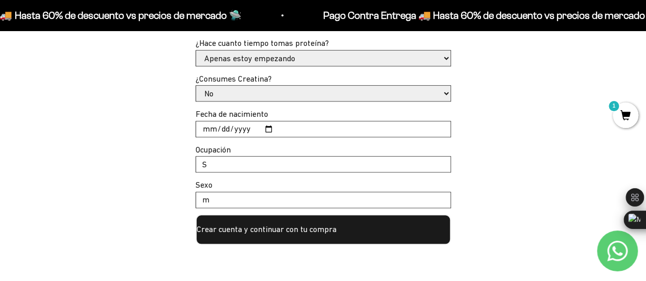
type input "m"
click at [277, 222] on button "Crear cuenta y continuar con tu compra" at bounding box center [323, 229] width 255 height 31
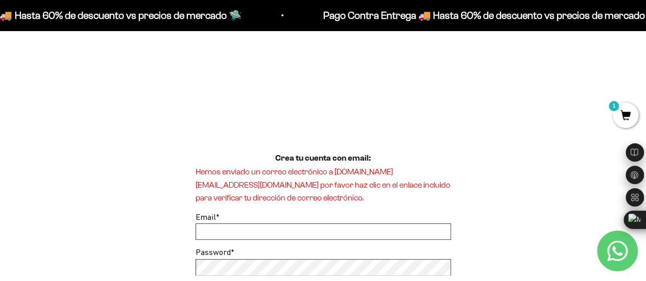
scroll to position [204, 0]
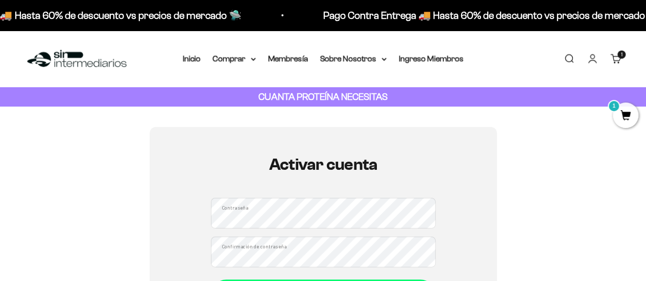
click at [313, 194] on div "Activar cuenta Contraseña Confirmación de contraseña Activar Cancelar" at bounding box center [323, 252] width 225 height 193
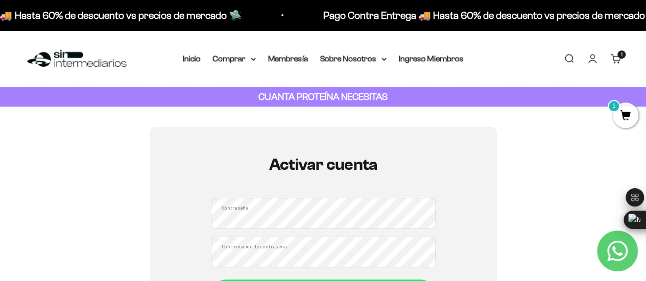
scroll to position [29, 0]
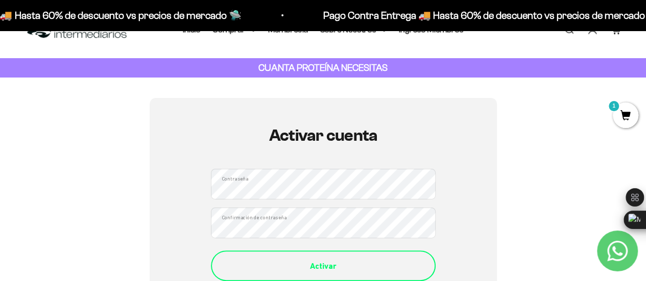
click at [351, 264] on div "Activar" at bounding box center [323, 266] width 184 height 13
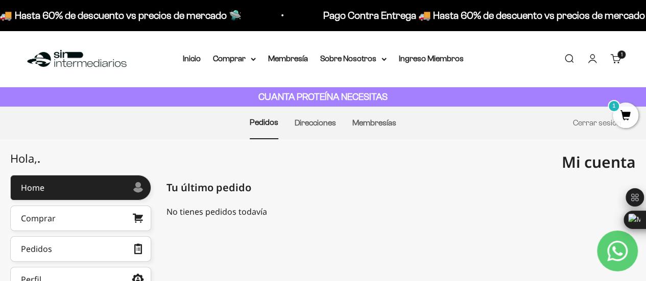
click at [629, 119] on span "1" at bounding box center [626, 116] width 26 height 26
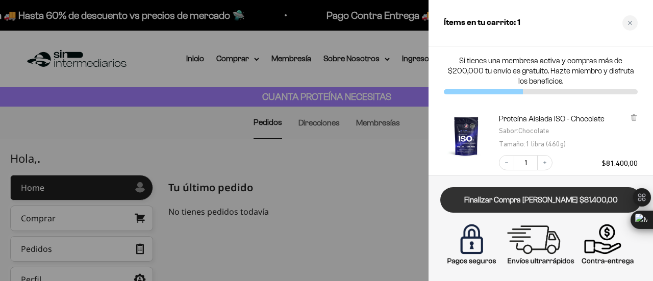
click at [526, 201] on link "Finalizar Compra [PERSON_NAME] $81.400,00" at bounding box center [541, 200] width 201 height 26
